Goal: Task Accomplishment & Management: Use online tool/utility

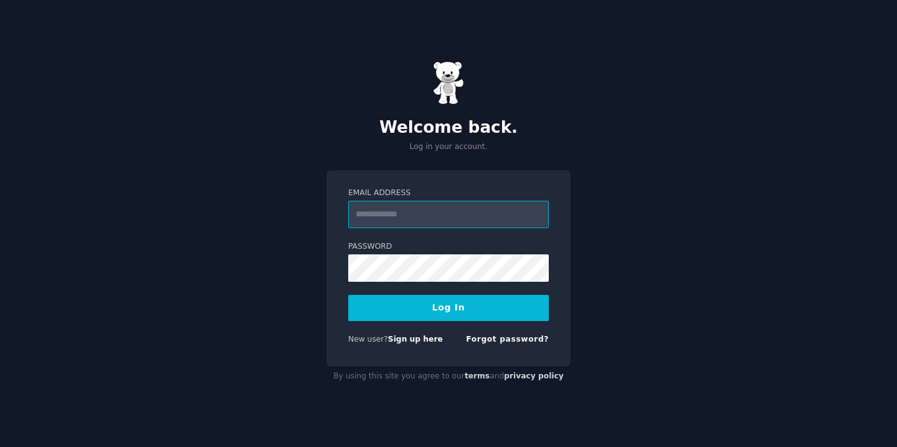
type input "**********"
click at [448, 307] on button "Log In" at bounding box center [448, 308] width 201 height 26
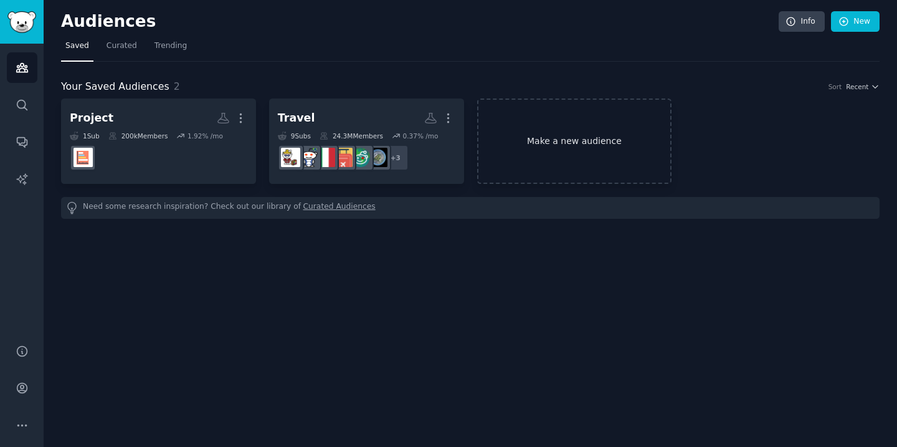
click at [555, 154] on link "Make a new audience" at bounding box center [574, 140] width 195 height 85
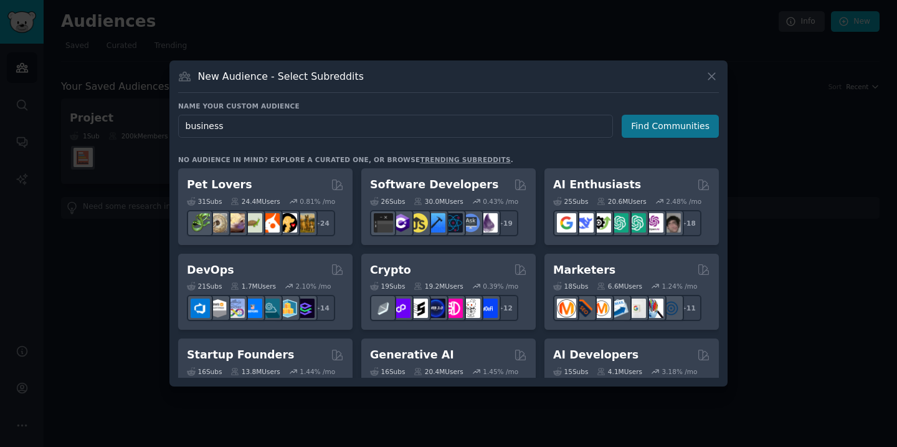
type input "business"
click at [641, 128] on button "Find Communities" at bounding box center [670, 126] width 97 height 23
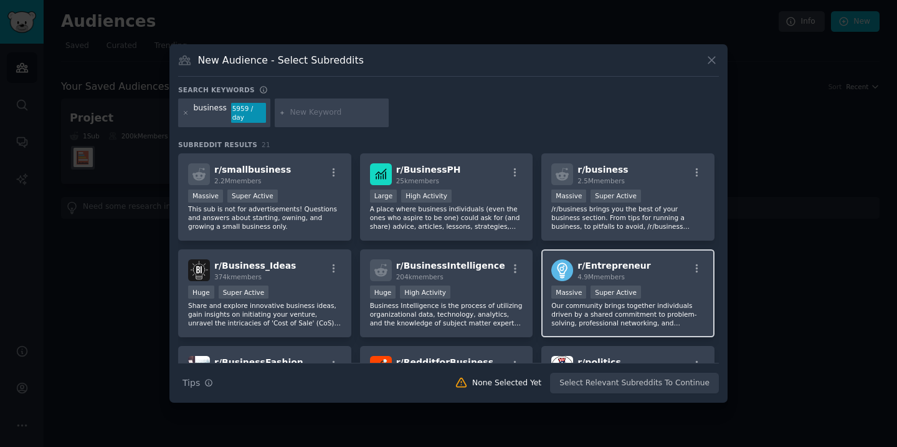
click at [569, 328] on div "r/ Entrepreneur 4.9M members Massive Super Active Our community brings together…" at bounding box center [627, 293] width 173 height 88
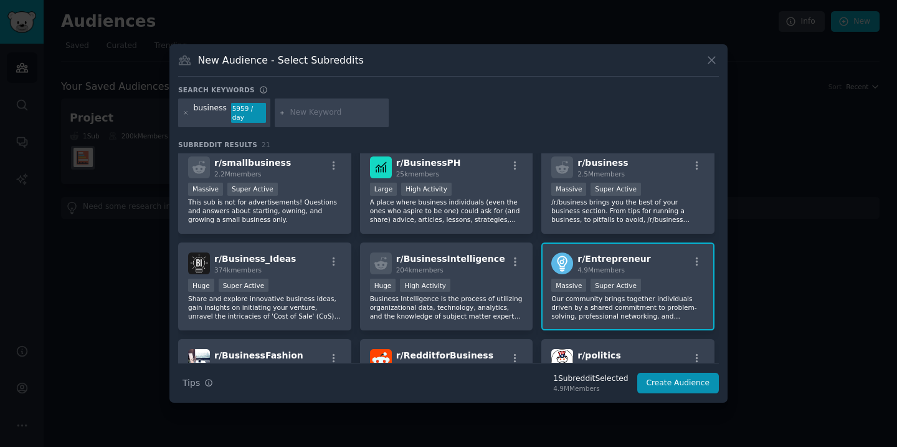
scroll to position [9, 0]
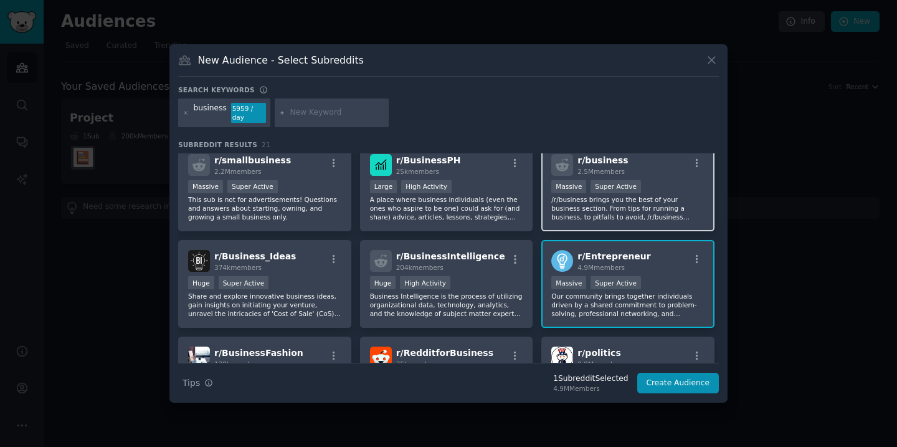
click at [580, 219] on p "/r/business brings you the best of your business section. From tips for running…" at bounding box center [627, 208] width 153 height 26
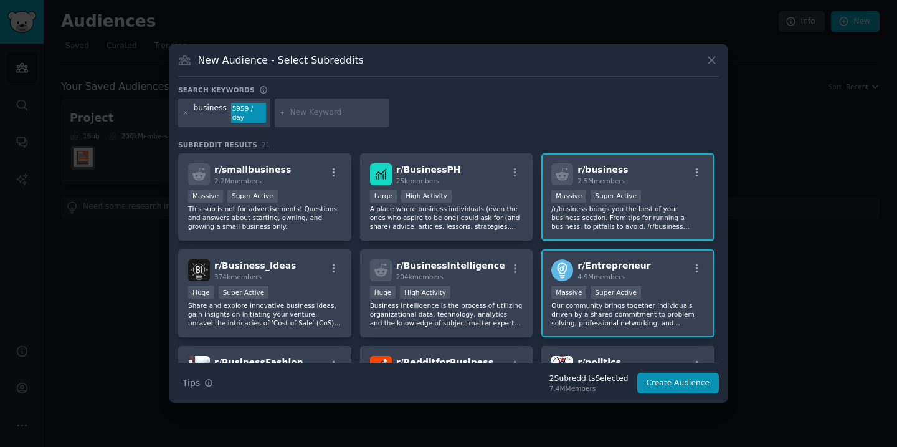
scroll to position [0, 0]
click at [423, 218] on p "A place where business individuals (even the ones who aspire to be one) could a…" at bounding box center [446, 217] width 153 height 26
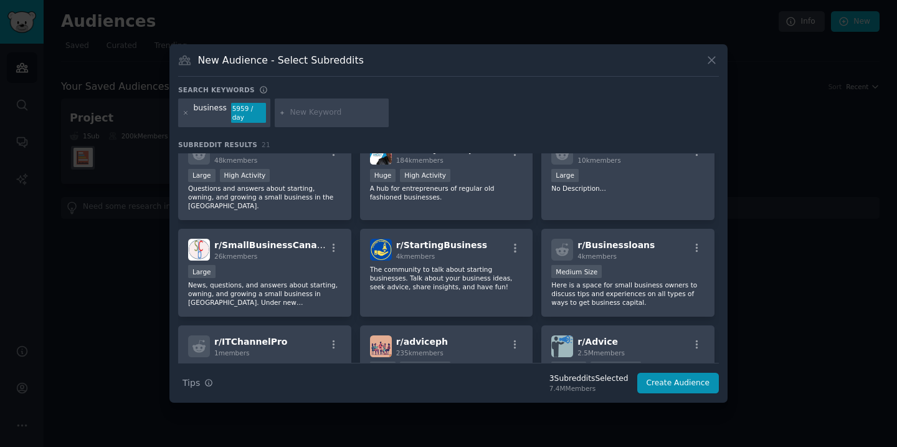
scroll to position [406, 0]
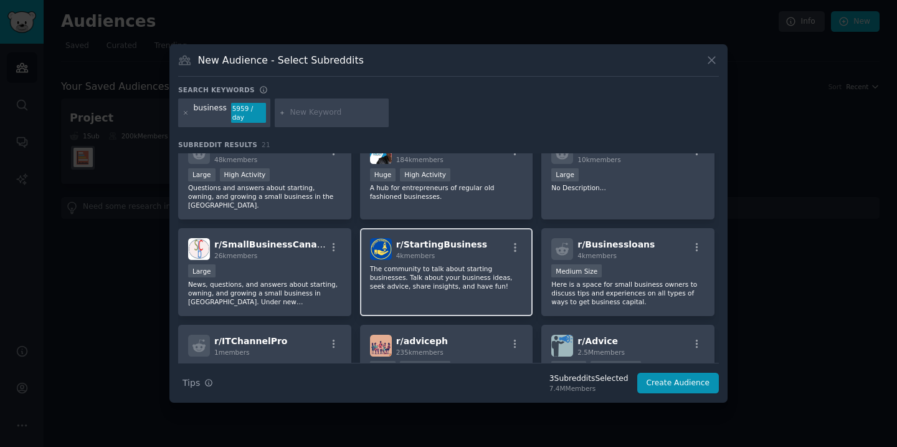
click at [390, 302] on div "r/ StartingBusiness 4k members The community to talk about starting businesses.…" at bounding box center [446, 272] width 173 height 88
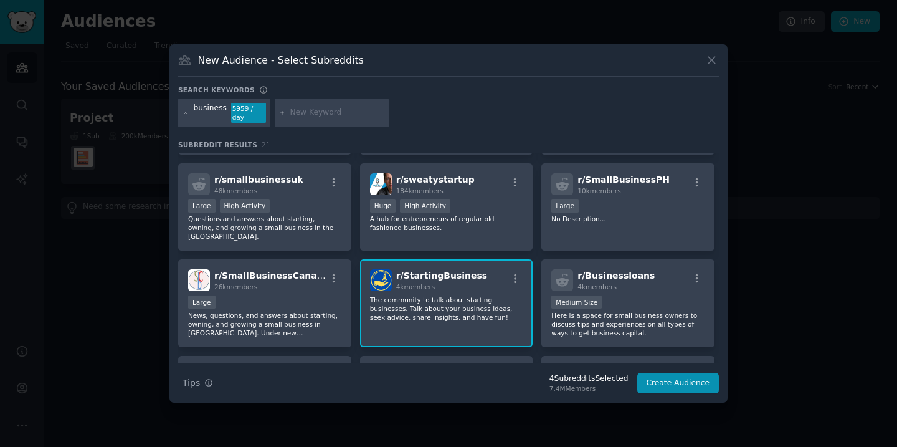
scroll to position [363, 0]
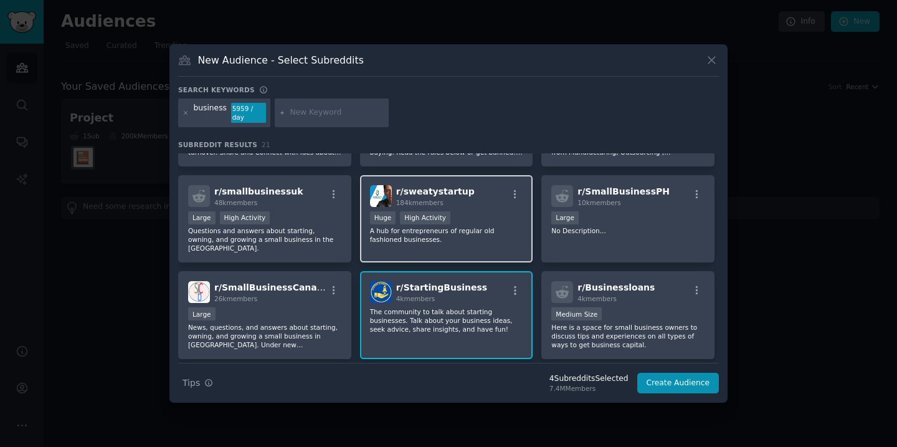
click at [382, 245] on div "r/ sweatystartup 184k members Huge High Activity A hub for entrepreneurs of reg…" at bounding box center [446, 219] width 173 height 88
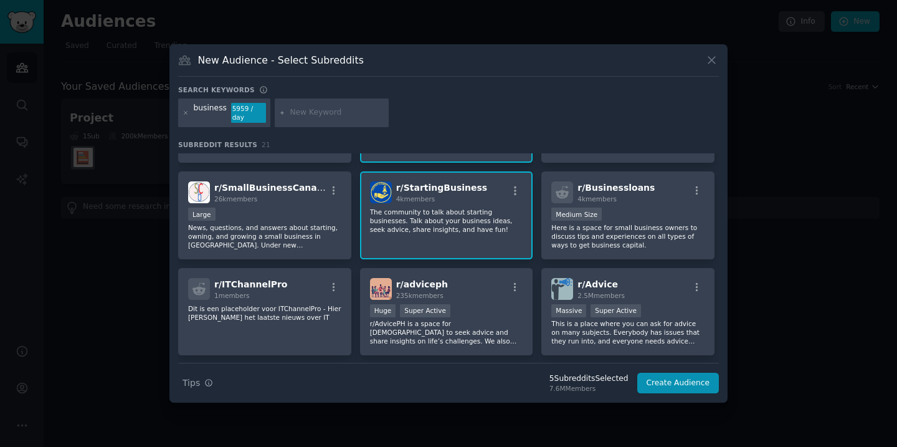
scroll to position [464, 0]
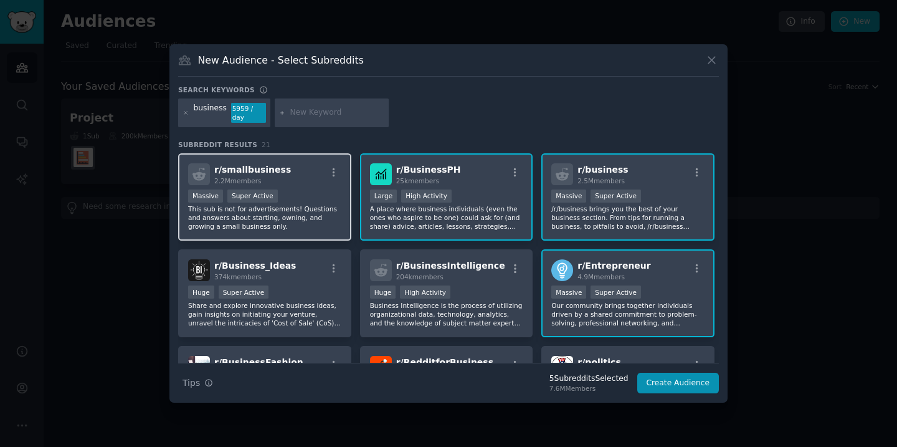
scroll to position [0, 0]
click at [305, 116] on input "text" at bounding box center [337, 112] width 95 height 11
type input "startup"
click at [406, 116] on div "business 5959 / day startup" at bounding box center [448, 114] width 541 height 33
click at [330, 118] on input "startup" at bounding box center [337, 112] width 95 height 11
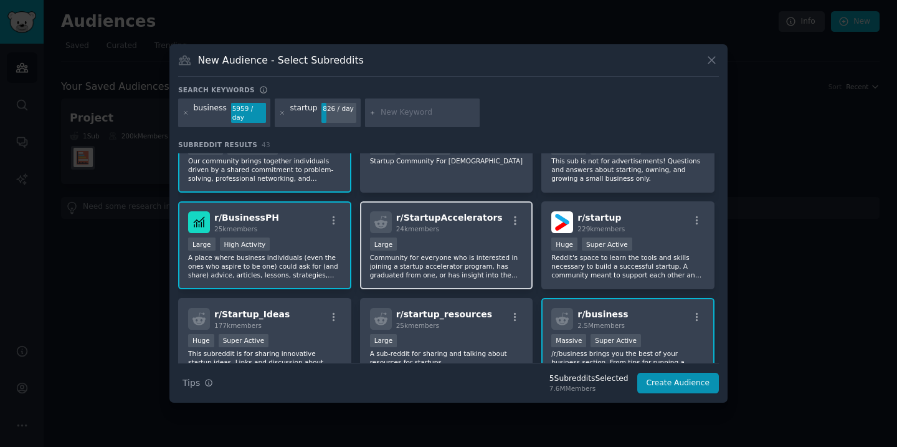
scroll to position [49, 0]
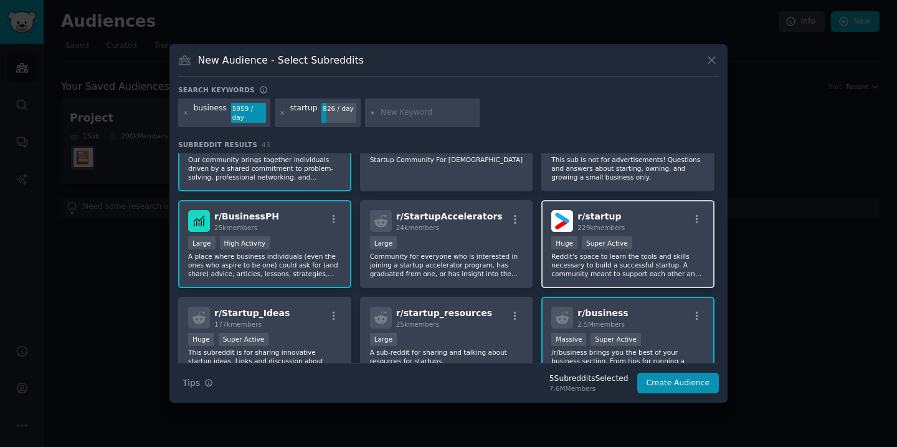
click at [566, 283] on div "r/ startup 229k members Huge Super Active Reddit's space to learn the tools and…" at bounding box center [627, 244] width 173 height 88
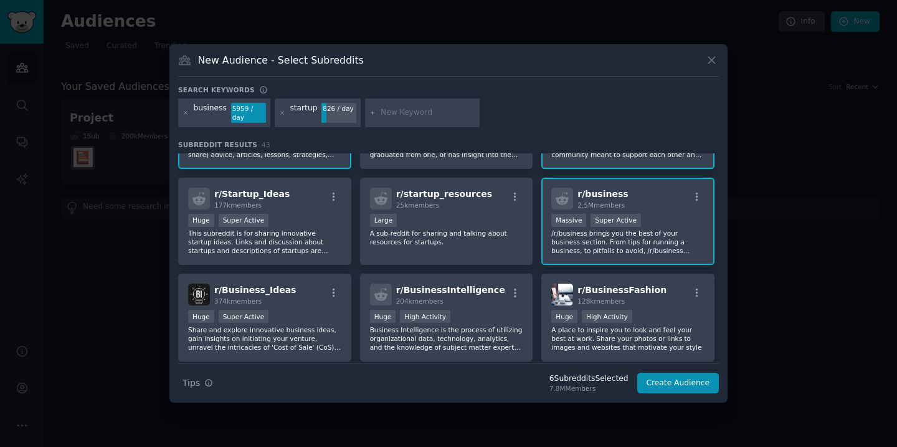
scroll to position [170, 0]
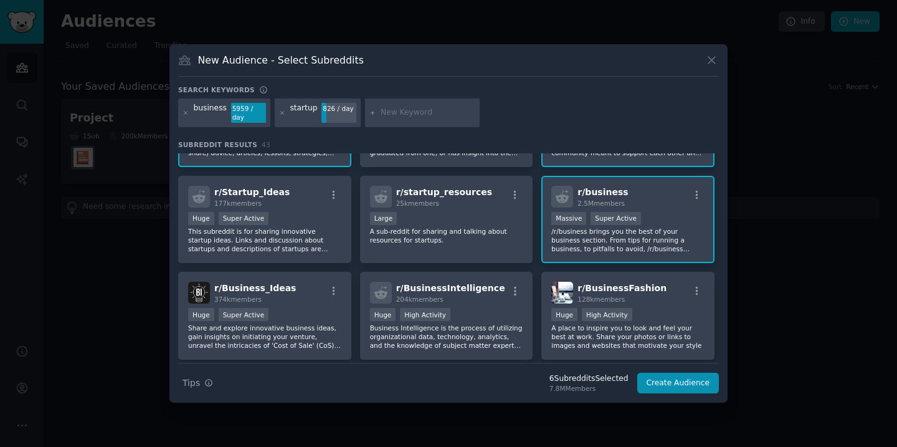
click at [412, 116] on input "text" at bounding box center [428, 112] width 95 height 11
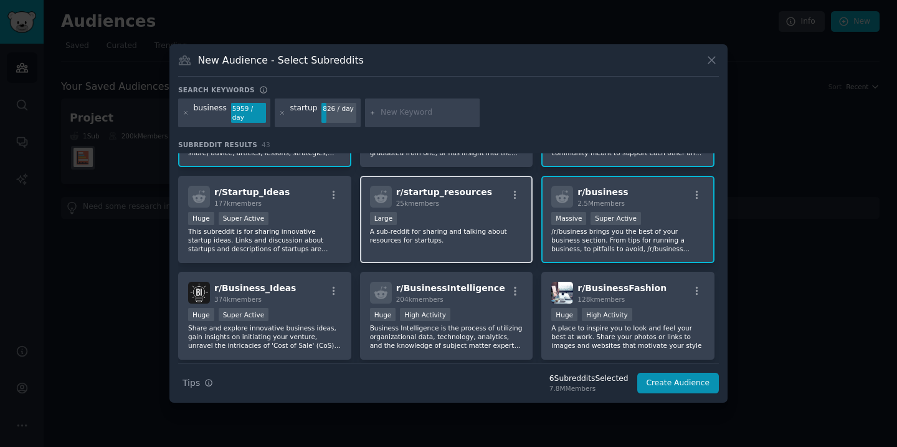
click at [463, 221] on div "Large" at bounding box center [446, 220] width 153 height 16
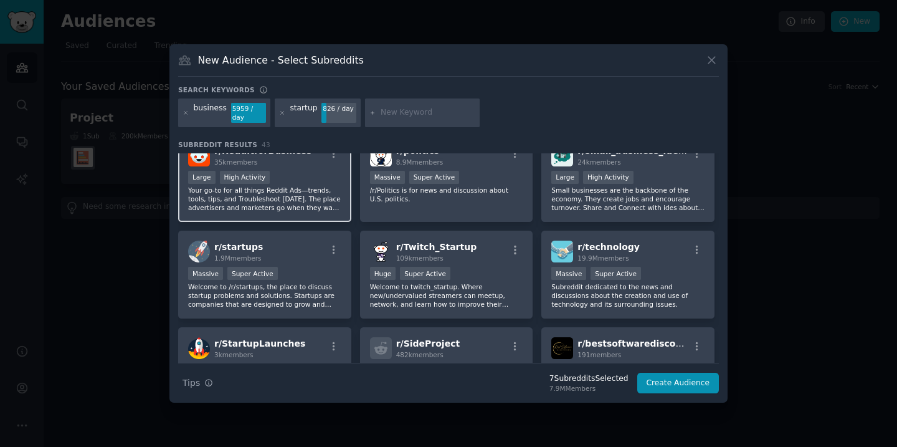
scroll to position [405, 0]
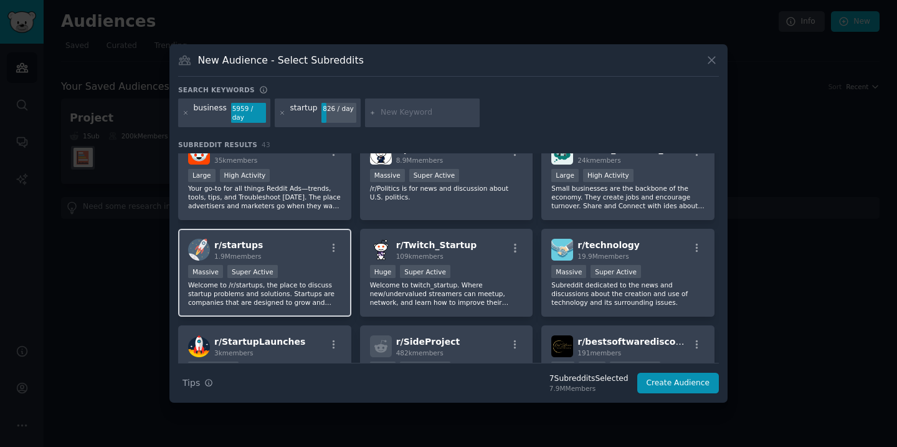
click at [284, 301] on p "Welcome to /r/startups, the place to discuss startup problems and solutions. St…" at bounding box center [264, 293] width 153 height 26
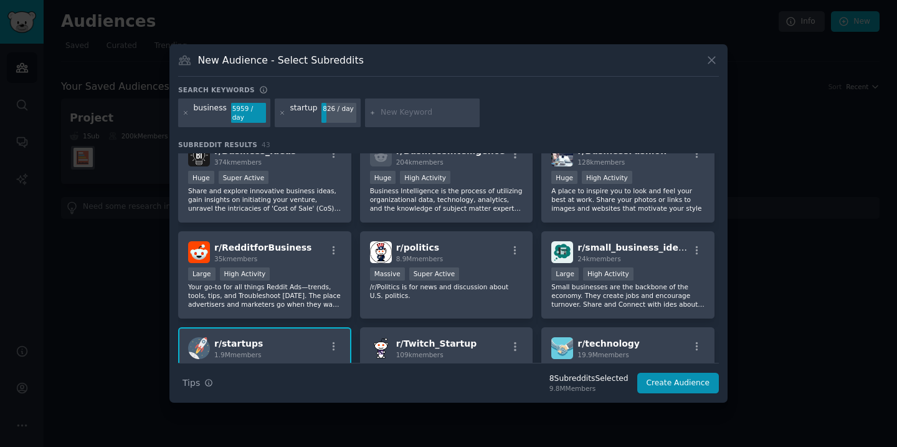
scroll to position [293, 0]
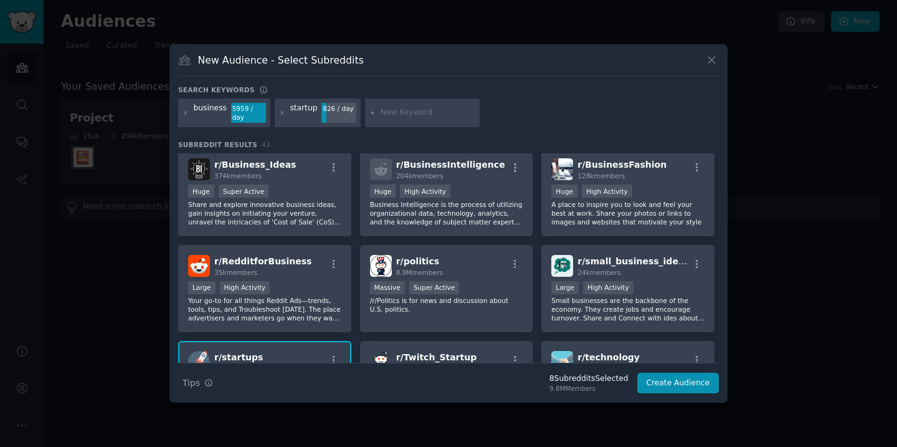
click at [391, 113] on input "text" at bounding box center [428, 112] width 95 height 11
